Goal: Check status

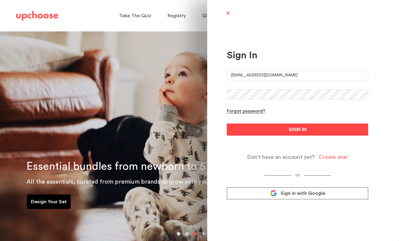
click at [307, 130] on button "SIGN IN" at bounding box center [297, 130] width 141 height 12
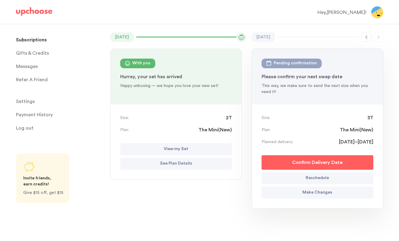
scroll to position [47, 0]
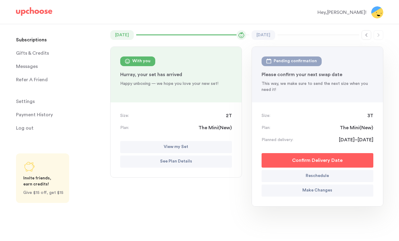
click at [306, 162] on p "Confirm Delivery Date" at bounding box center [317, 160] width 50 height 7
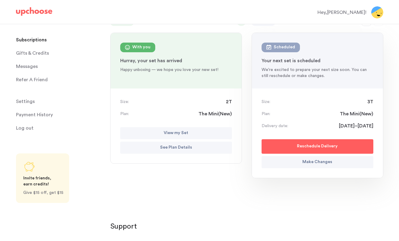
scroll to position [0, 0]
